Goal: Information Seeking & Learning: Learn about a topic

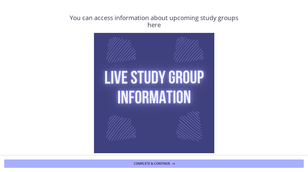
click at [121, 163] on button "Complete & continue" at bounding box center [154, 163] width 300 height 8
